Goal: Check status: Check status

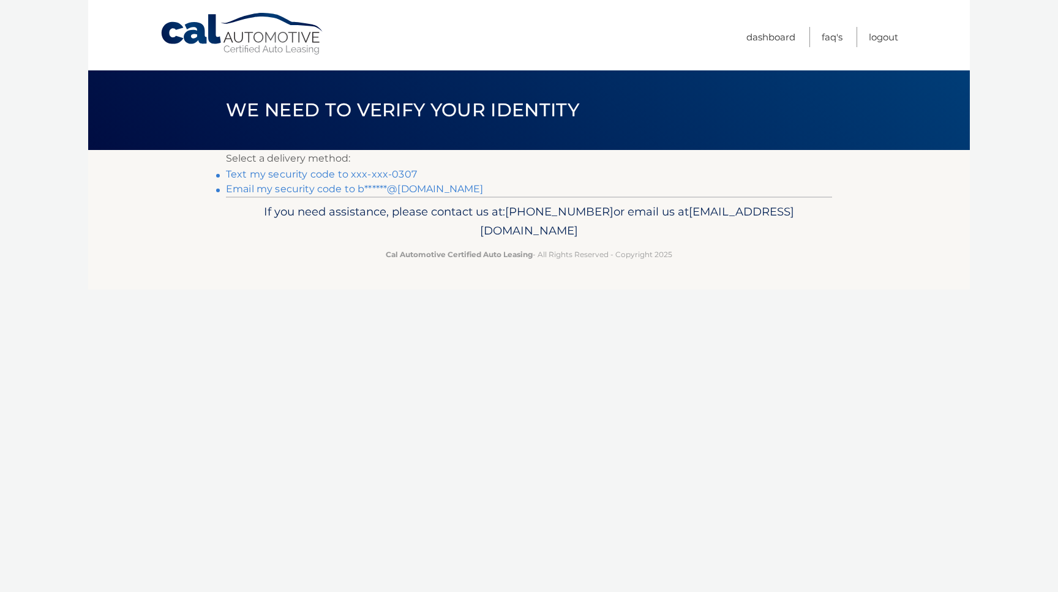
click at [391, 173] on link "Text my security code to xxx-xxx-0307" at bounding box center [321, 174] width 191 height 12
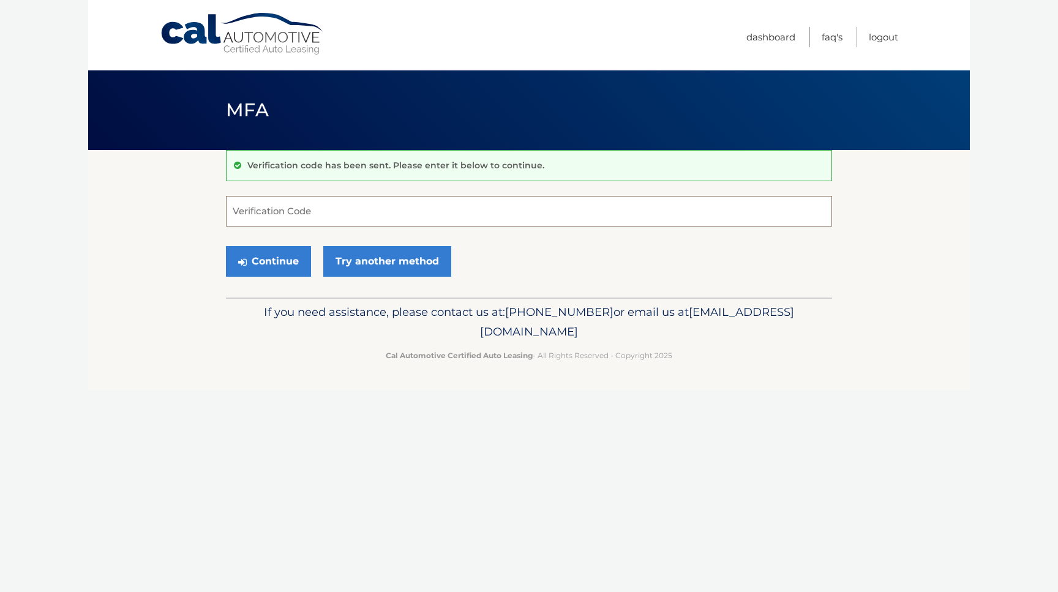
click at [319, 210] on input "Verification Code" at bounding box center [529, 211] width 606 height 31
type input "417996"
click at [283, 260] on button "Continue" at bounding box center [268, 261] width 85 height 31
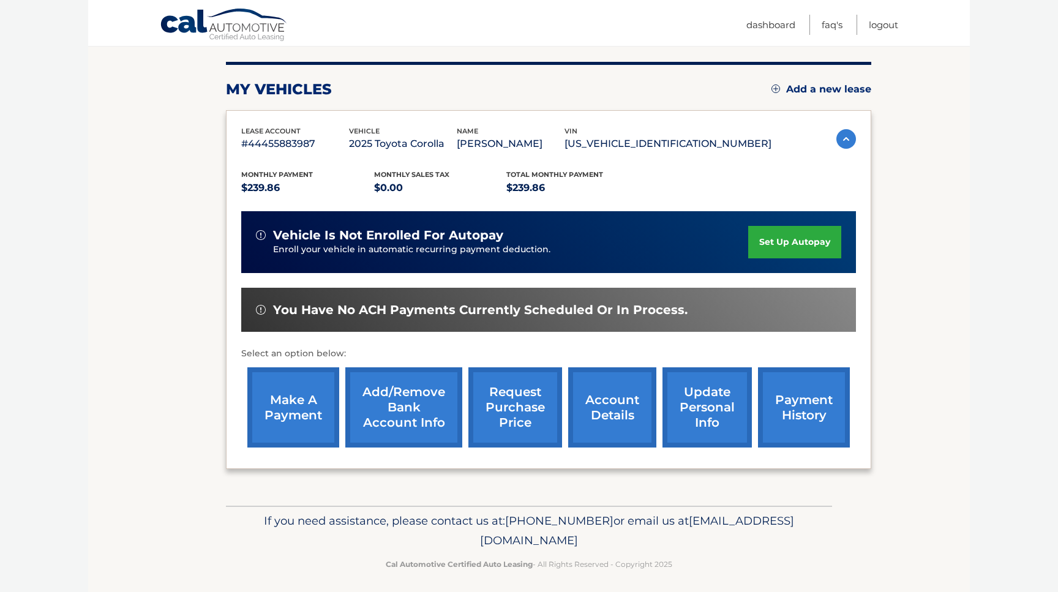
scroll to position [180, 0]
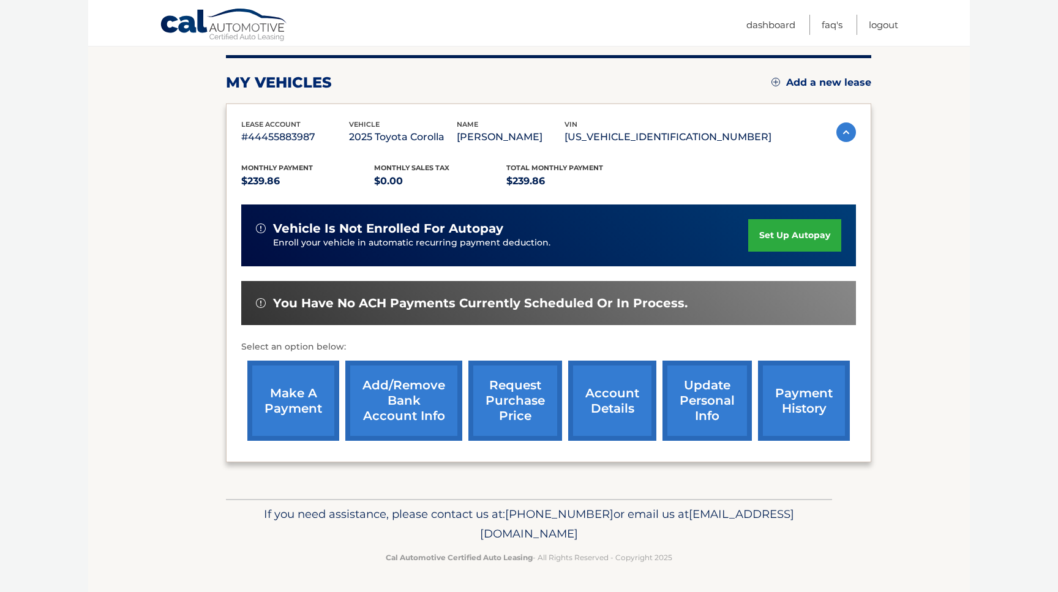
click at [767, 379] on link "payment history" at bounding box center [804, 400] width 92 height 80
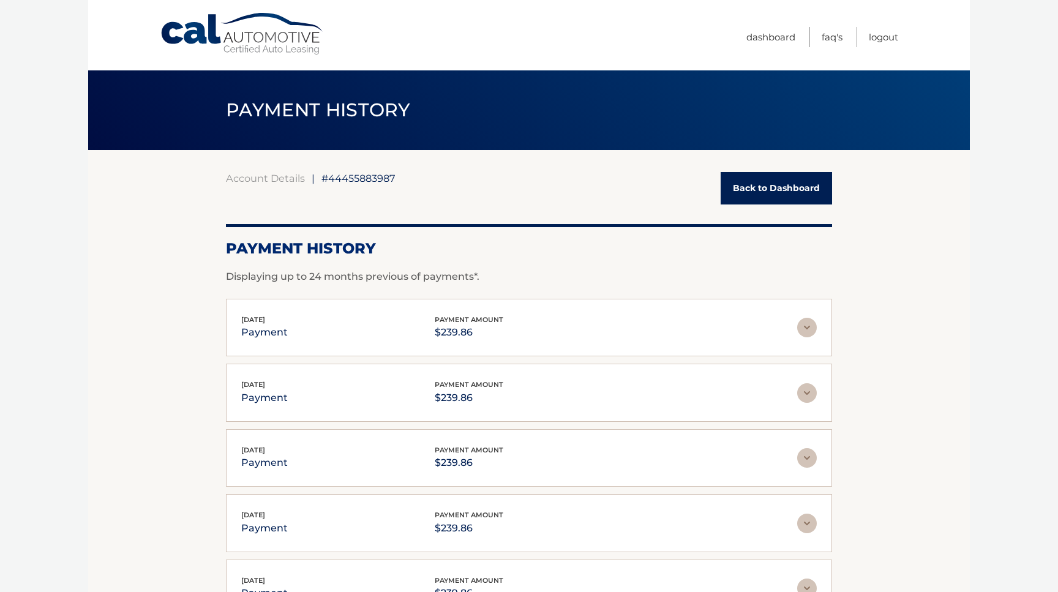
click at [791, 187] on link "Back to Dashboard" at bounding box center [775, 188] width 111 height 32
